Goal: Transaction & Acquisition: Purchase product/service

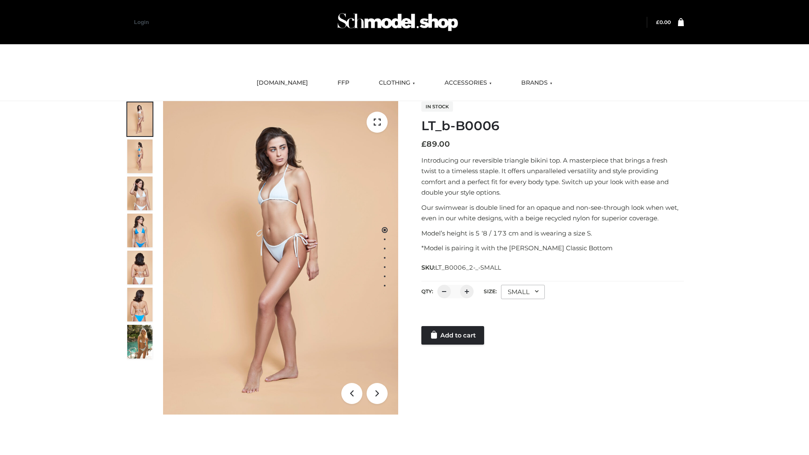
click at [454, 336] on link "Add to cart" at bounding box center [453, 335] width 63 height 19
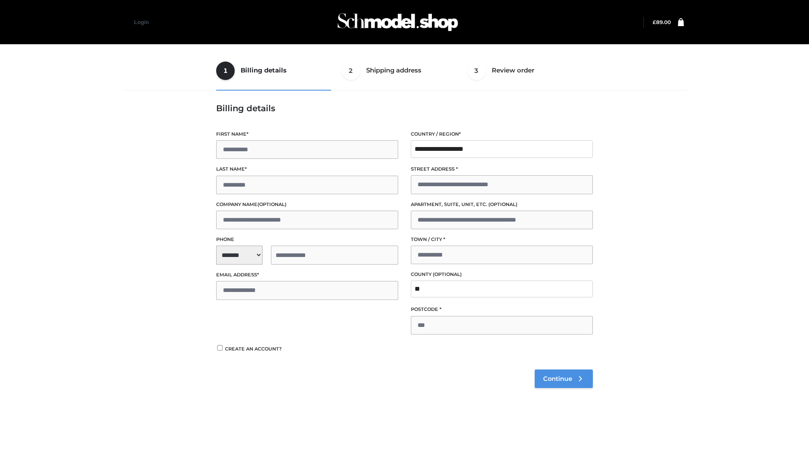
click at [564, 379] on span "Continue" at bounding box center [557, 379] width 29 height 8
click at [243, 355] on button "Place order" at bounding box center [243, 356] width 54 height 19
